Goal: Task Accomplishment & Management: Manage account settings

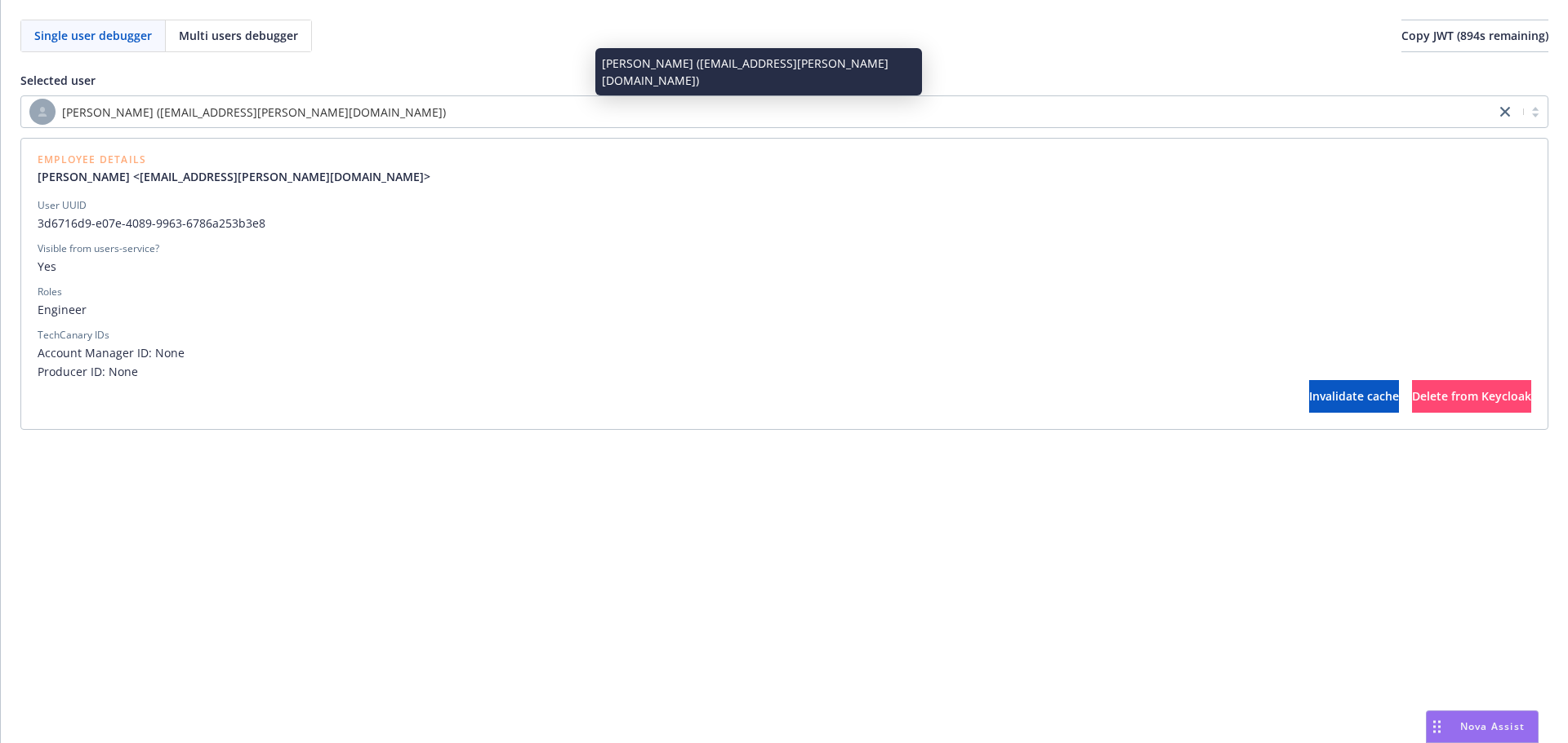
click at [535, 105] on div "[PERSON_NAME] ([EMAIL_ADDRESS][PERSON_NAME][DOMAIN_NAME])" at bounding box center [758, 112] width 1457 height 26
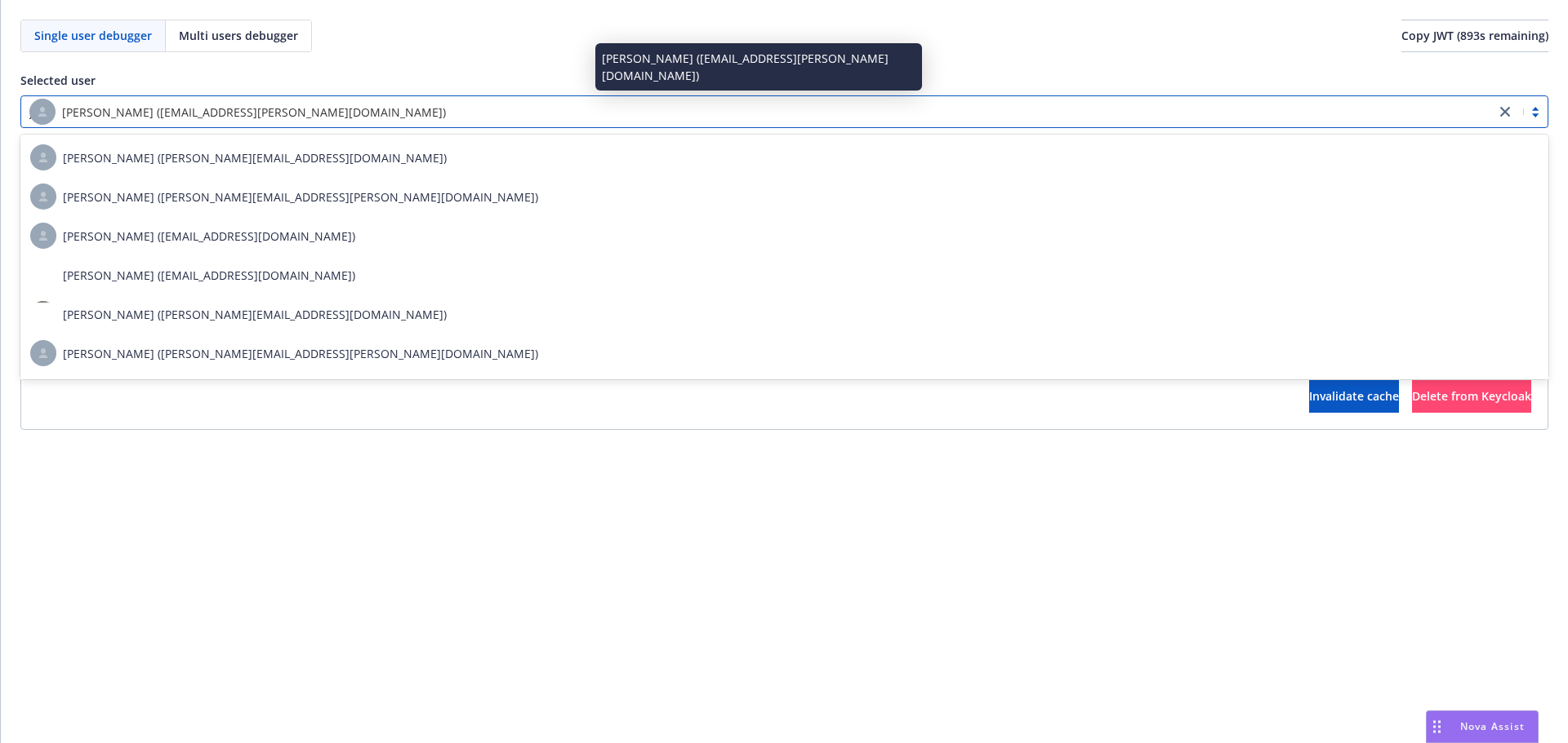
scroll to position [12033, 0]
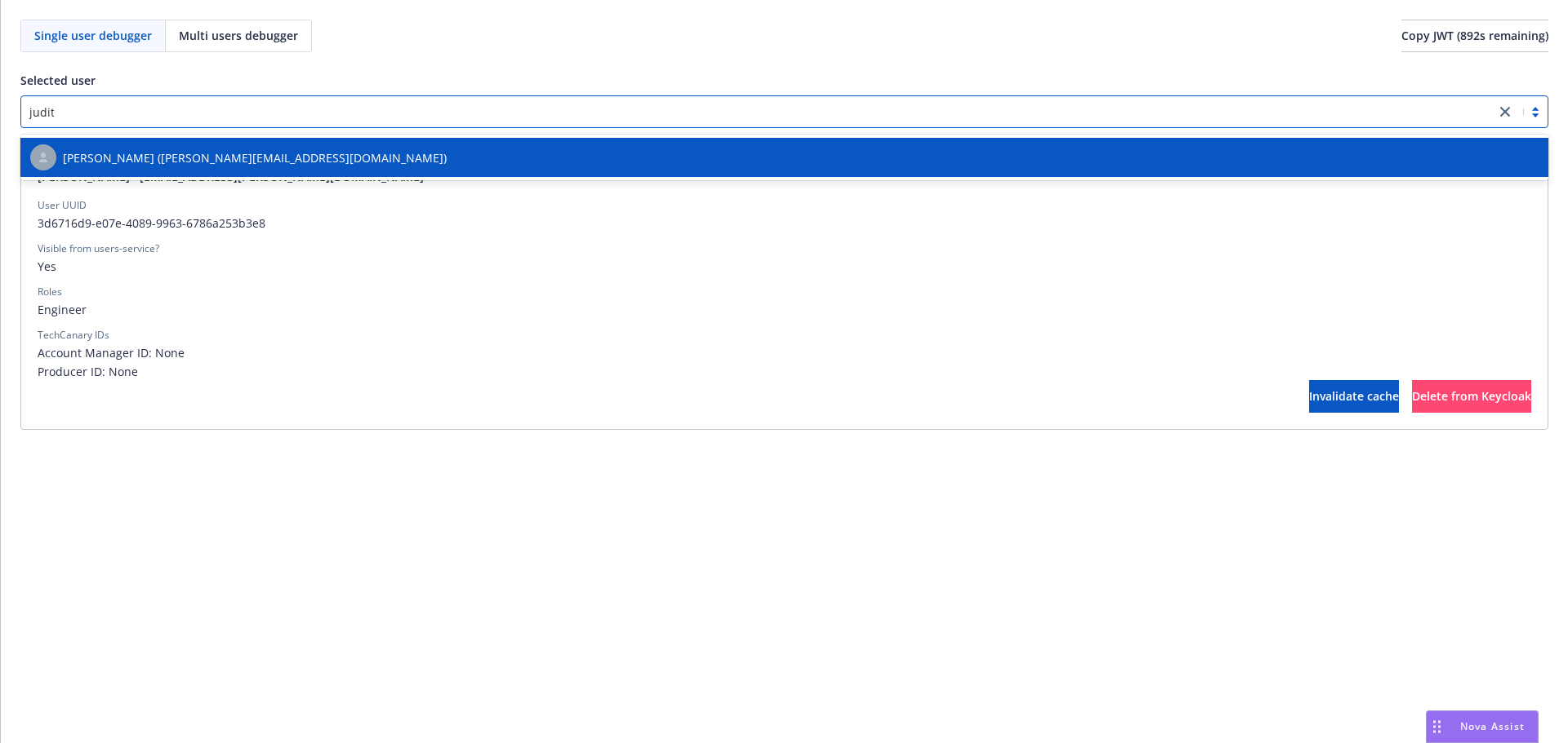
type input "[PERSON_NAME]"
click at [506, 152] on div "[PERSON_NAME] ([PERSON_NAME][EMAIL_ADDRESS][DOMAIN_NAME])" at bounding box center [784, 158] width 1508 height 26
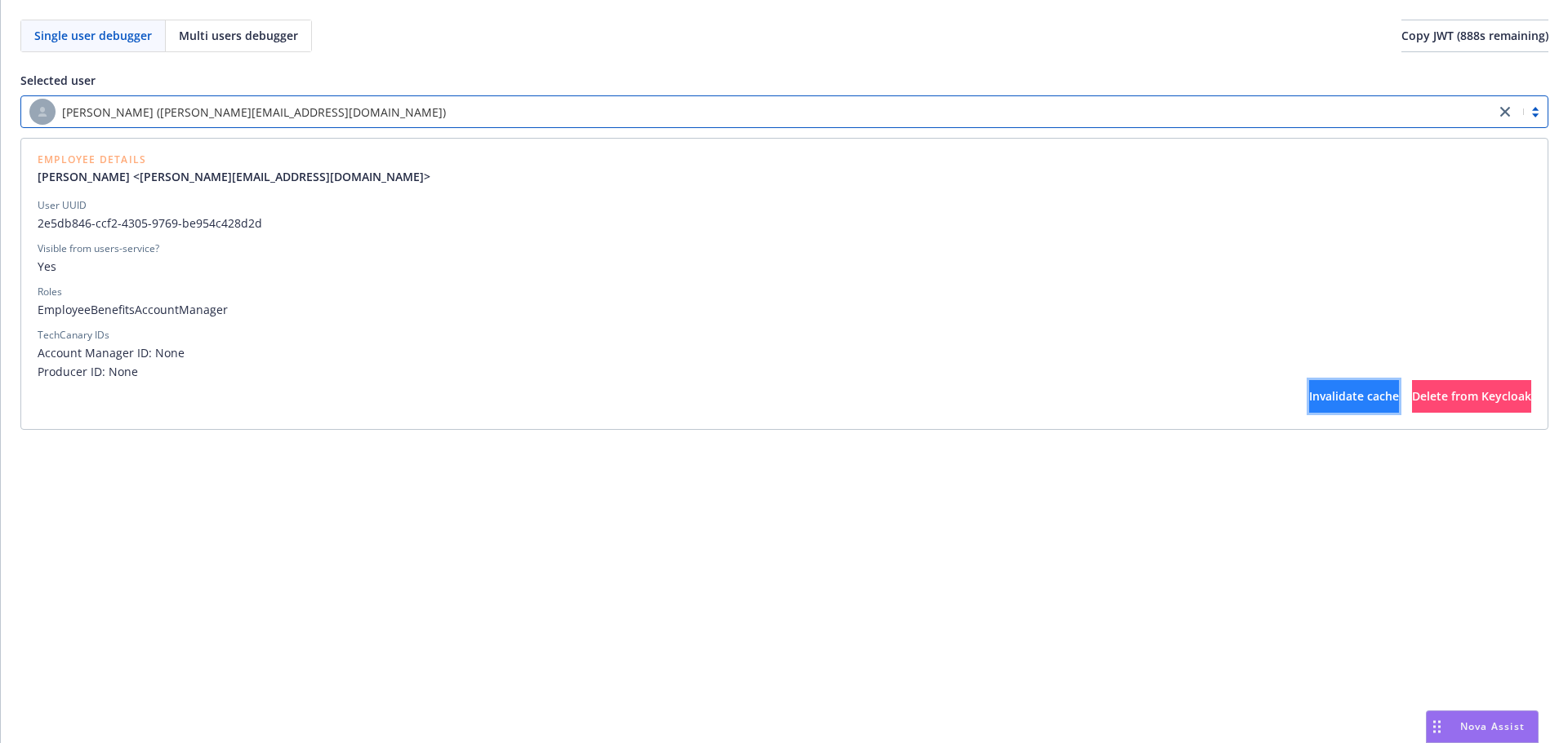
click at [1309, 395] on span "Invalidate cache" at bounding box center [1353, 395] width 89 height 16
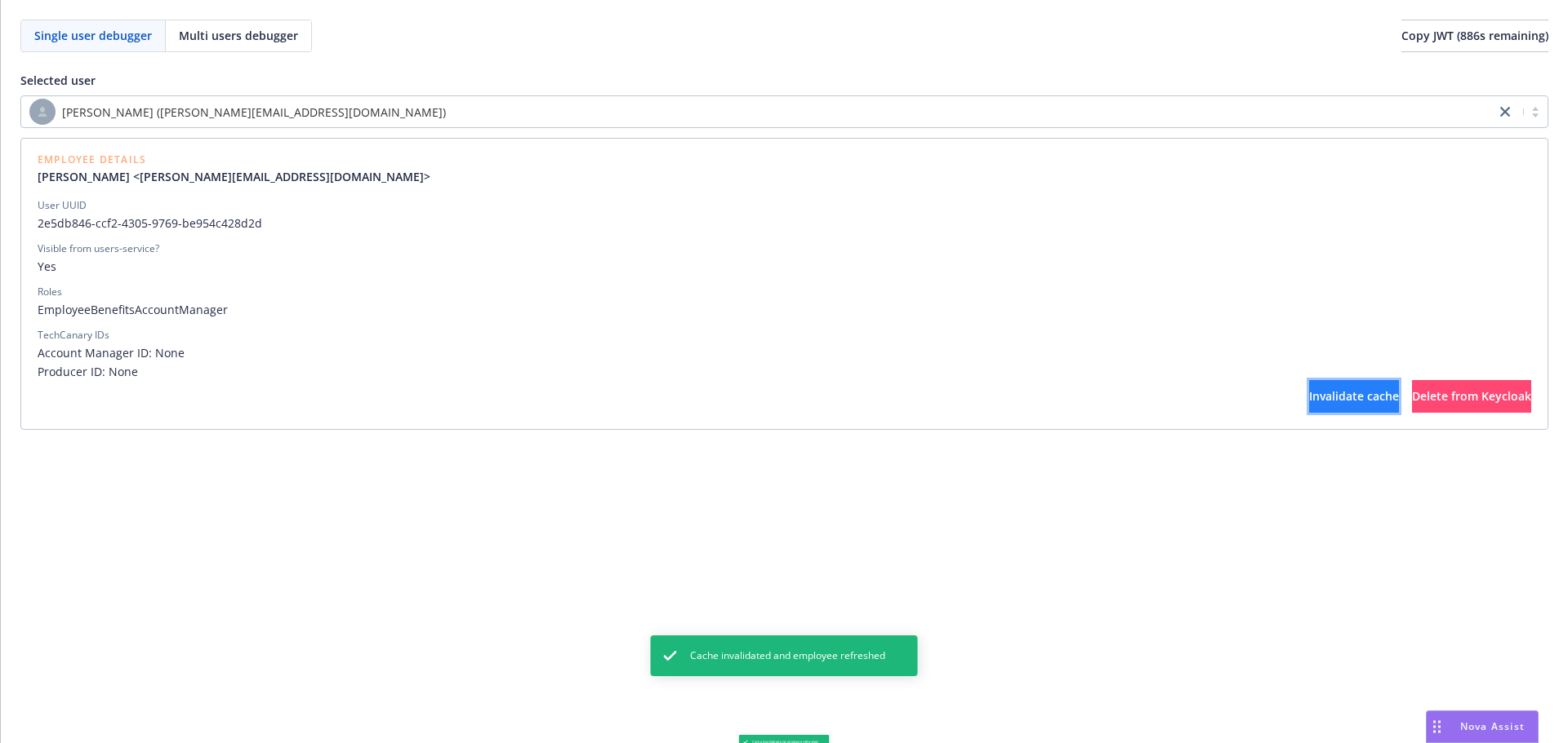
click at [1309, 395] on span "Invalidate cache" at bounding box center [1353, 395] width 89 height 16
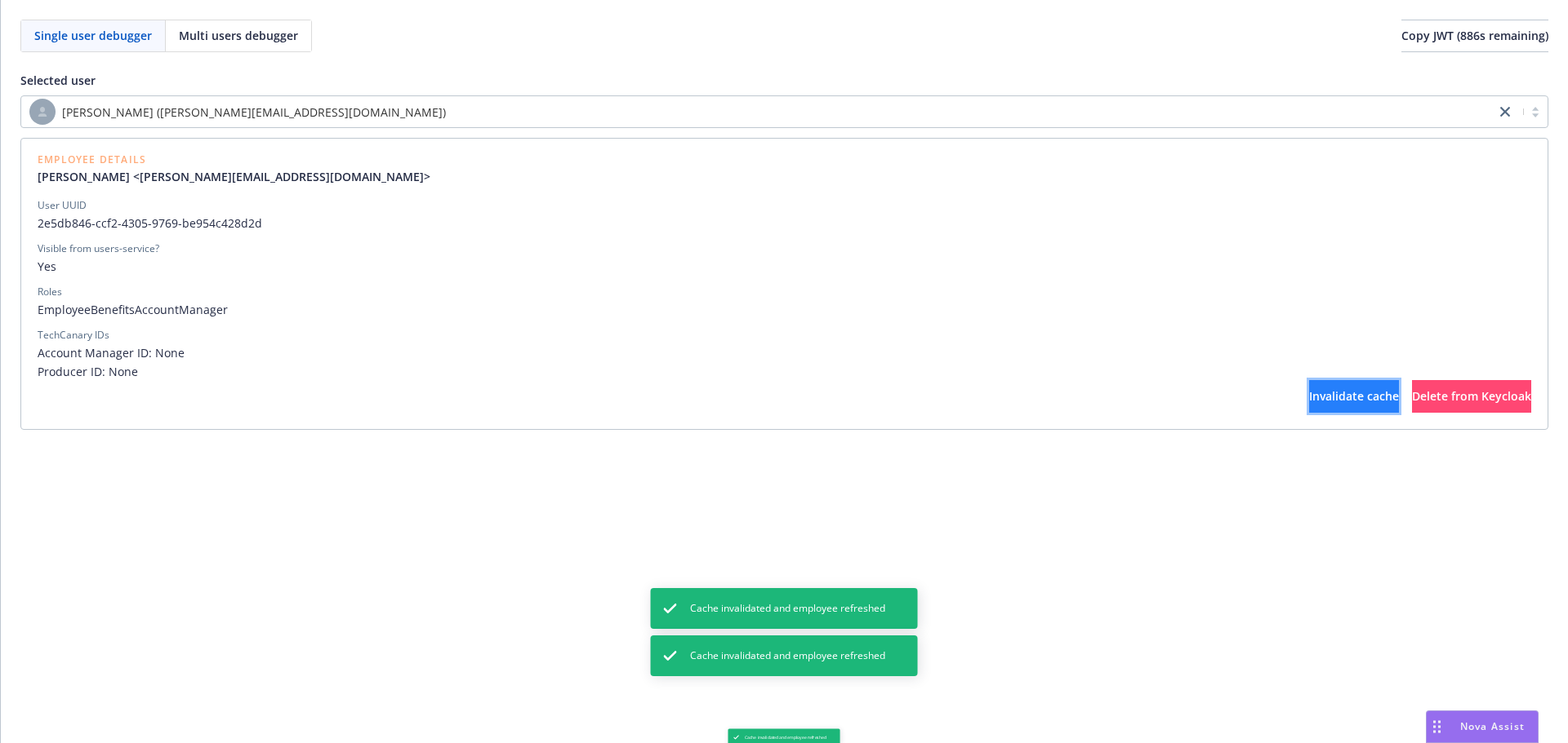
click at [1309, 395] on span "Invalidate cache" at bounding box center [1353, 395] width 89 height 16
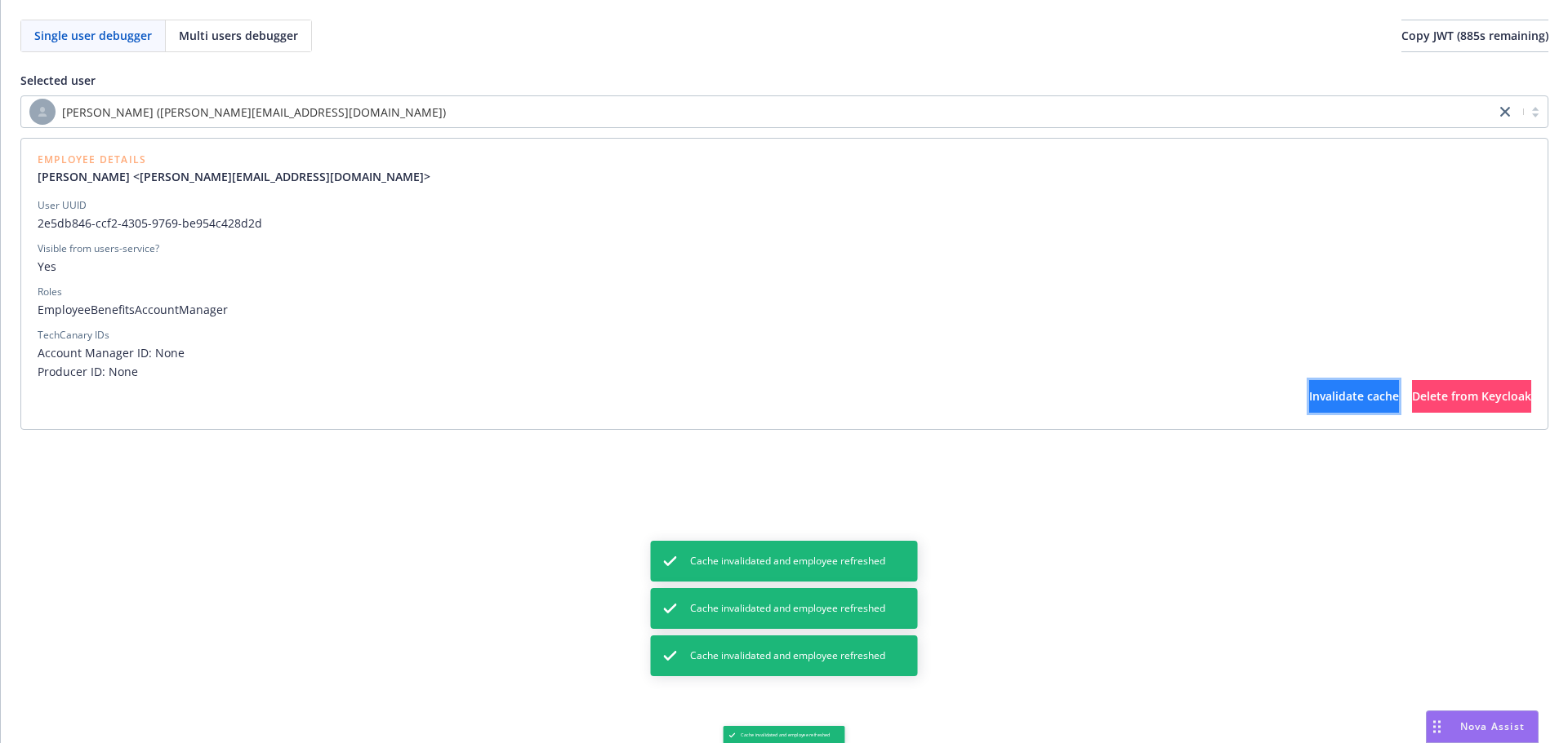
click at [1309, 395] on span "Invalidate cache" at bounding box center [1353, 395] width 89 height 16
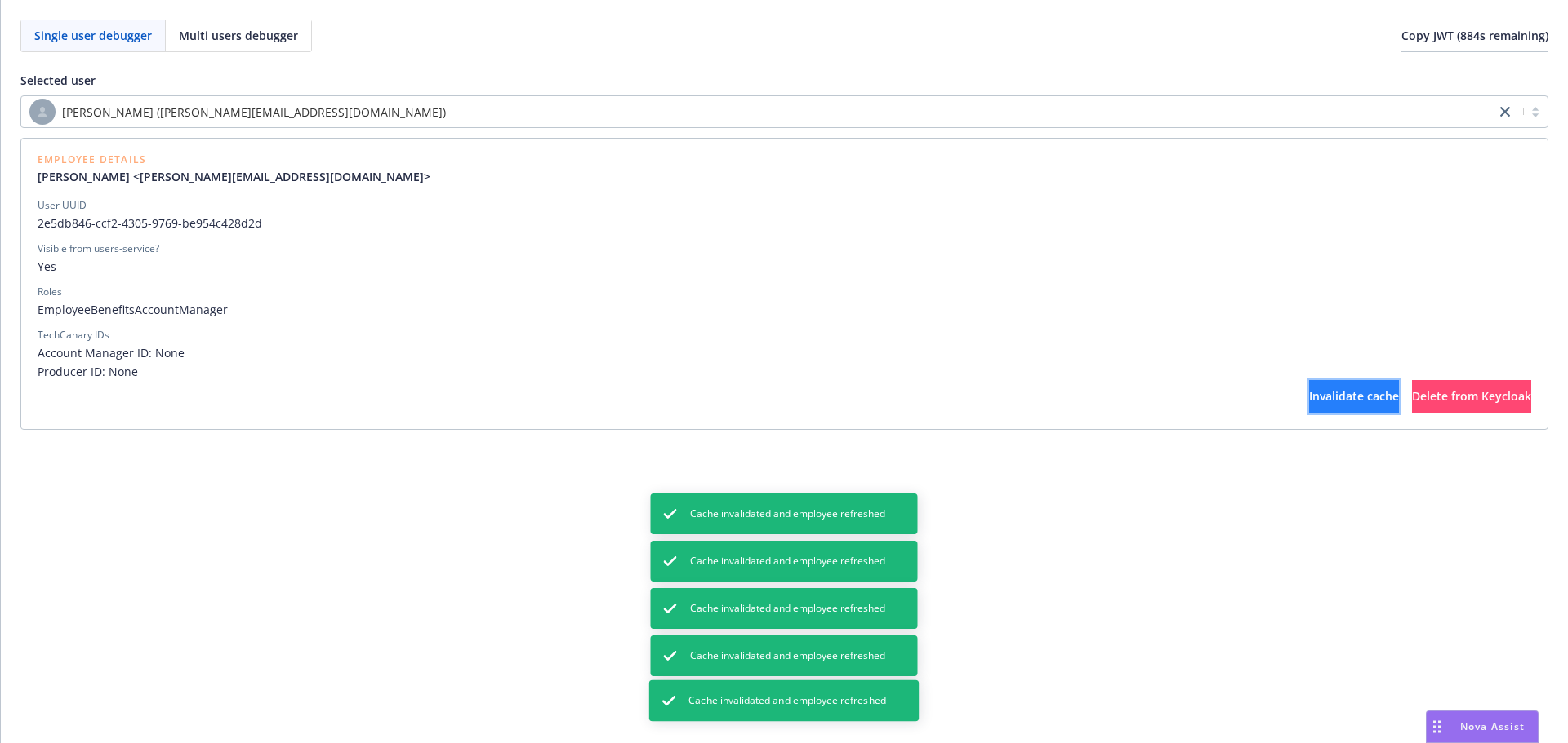
click at [1309, 395] on span "Invalidate cache" at bounding box center [1353, 395] width 89 height 16
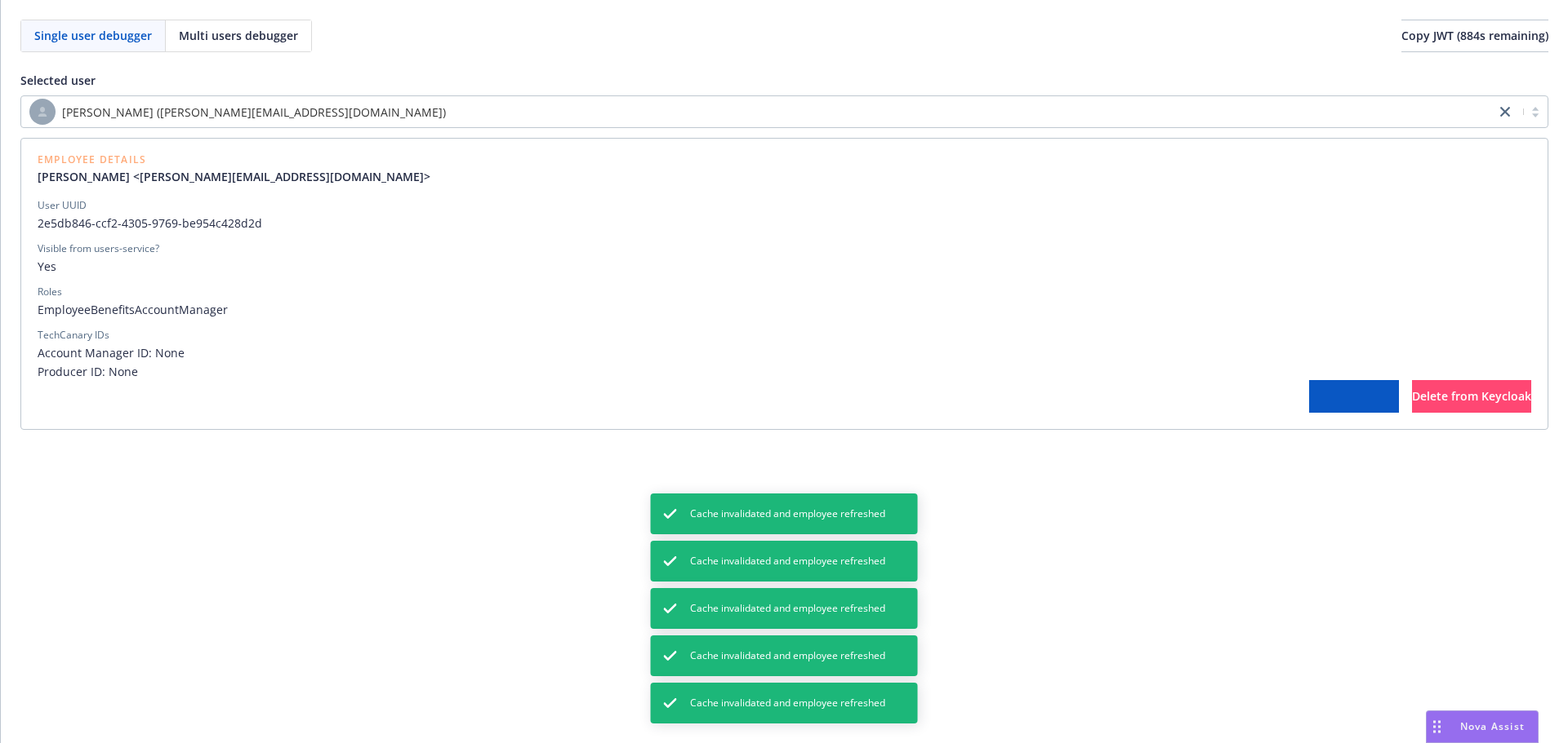
click at [1309, 395] on span "Invalidate cache" at bounding box center [1353, 395] width 89 height 16
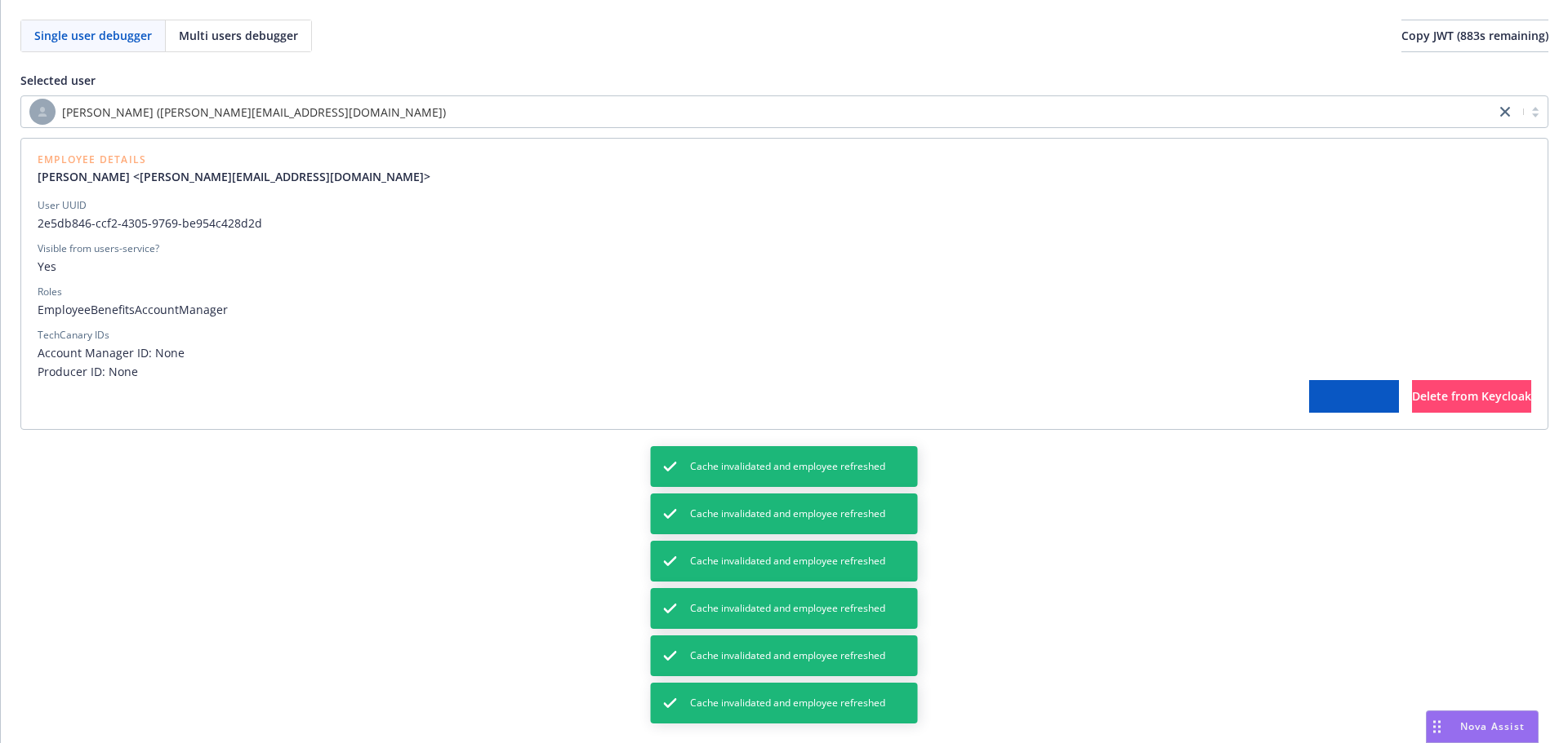
click at [1309, 395] on span "Invalidate cache" at bounding box center [1353, 395] width 89 height 16
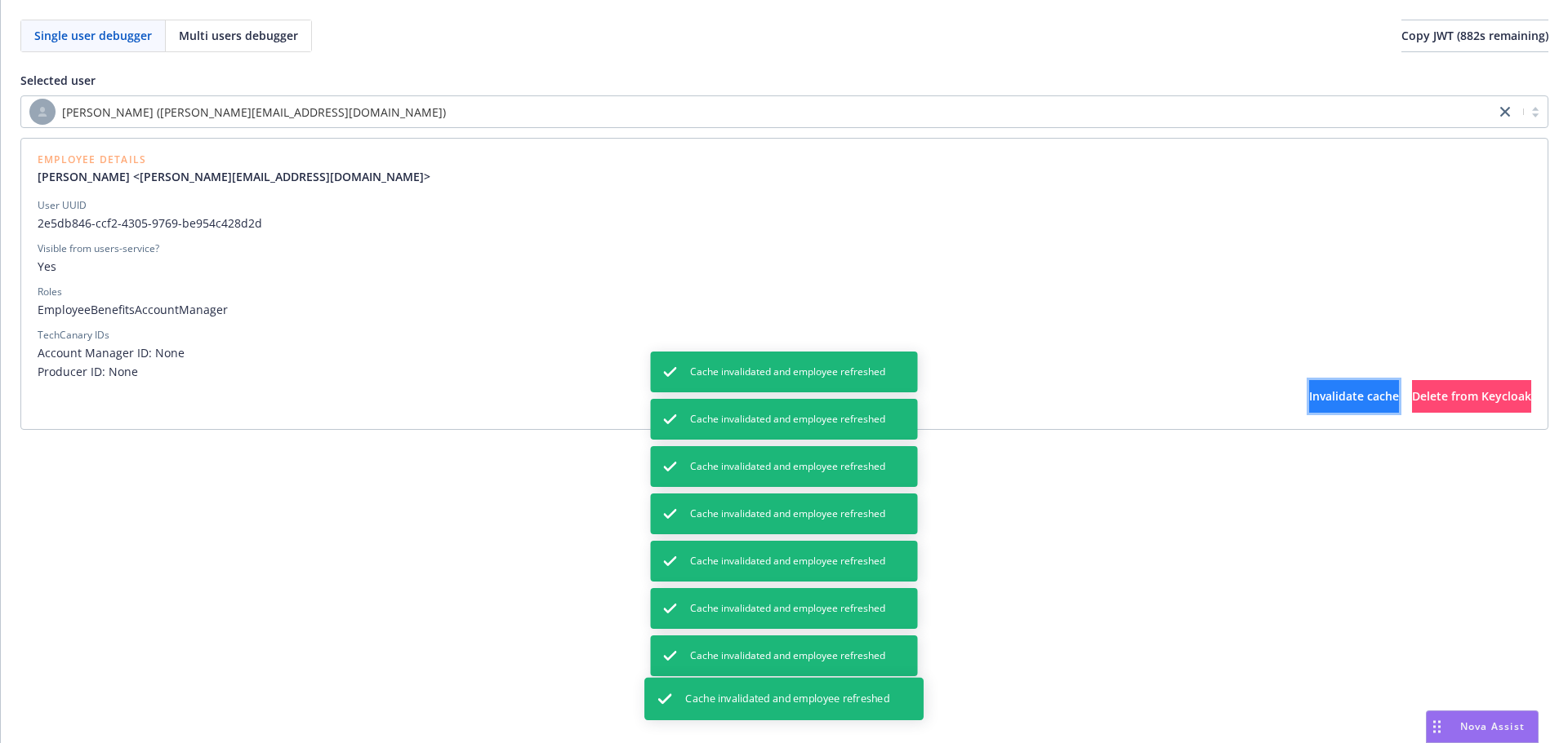
click at [1309, 397] on span "Invalidate cache" at bounding box center [1353, 395] width 89 height 16
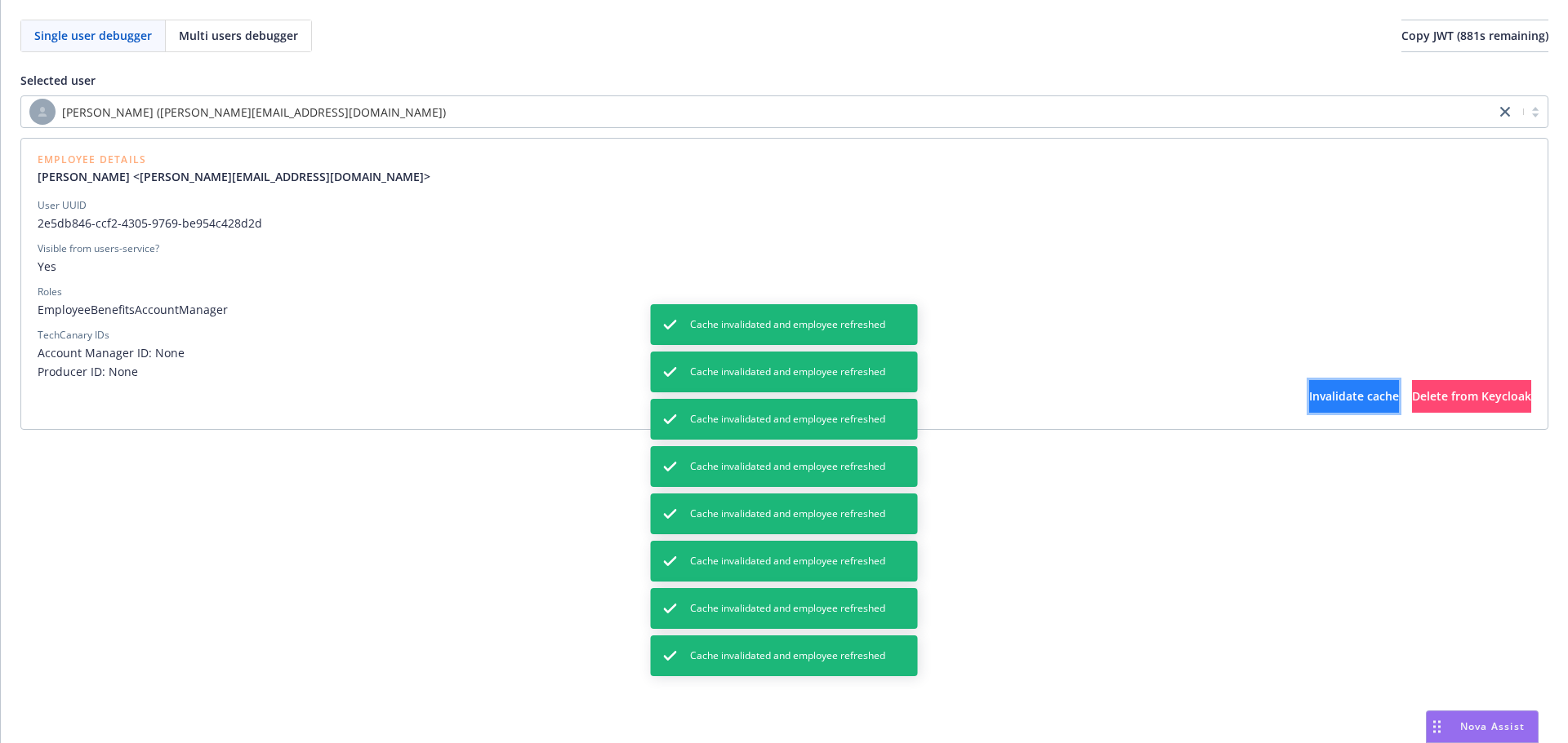
click at [1309, 397] on span "Invalidate cache" at bounding box center [1353, 395] width 89 height 16
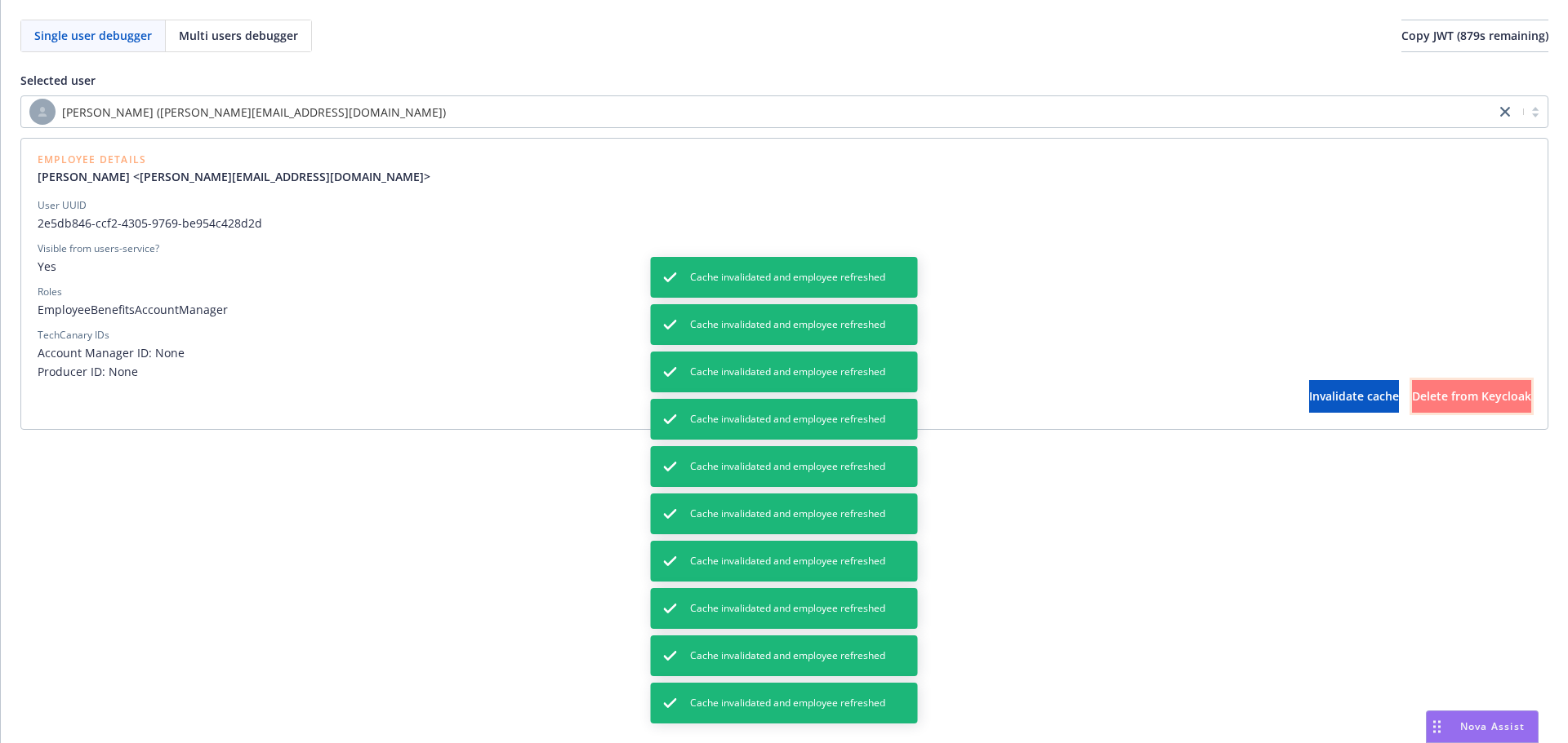
click at [1412, 400] on span "Delete from Keycloak" at bounding box center [1471, 395] width 119 height 16
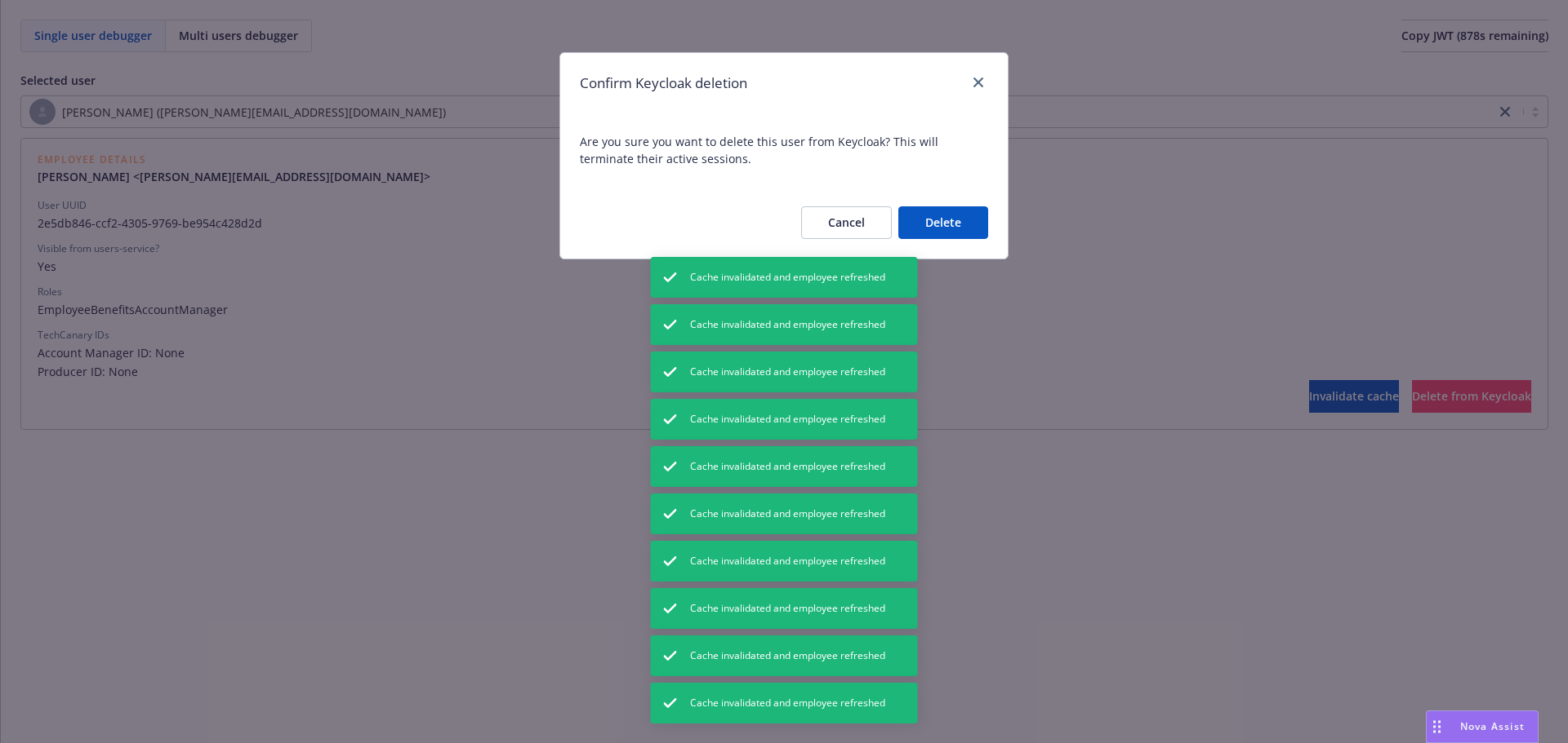
click at [960, 231] on button "Delete" at bounding box center [943, 222] width 89 height 32
